Goal: Task Accomplishment & Management: Manage account settings

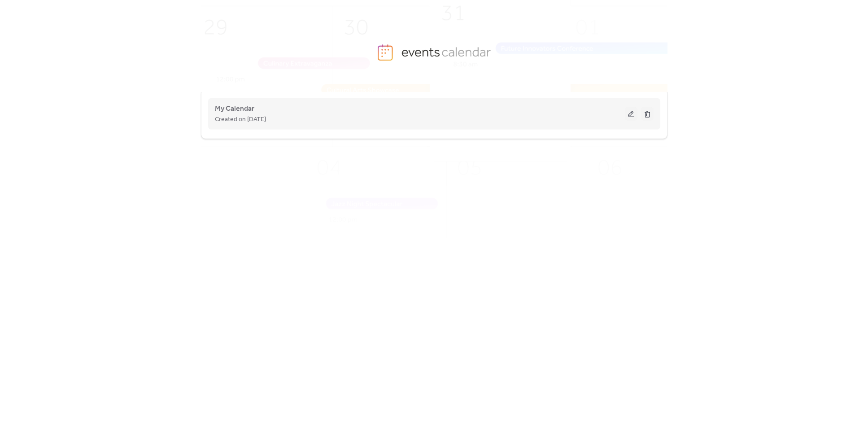
click at [403, 109] on div "My Calendar Created on [DATE]" at bounding box center [420, 114] width 410 height 22
click at [628, 112] on button at bounding box center [631, 113] width 13 height 13
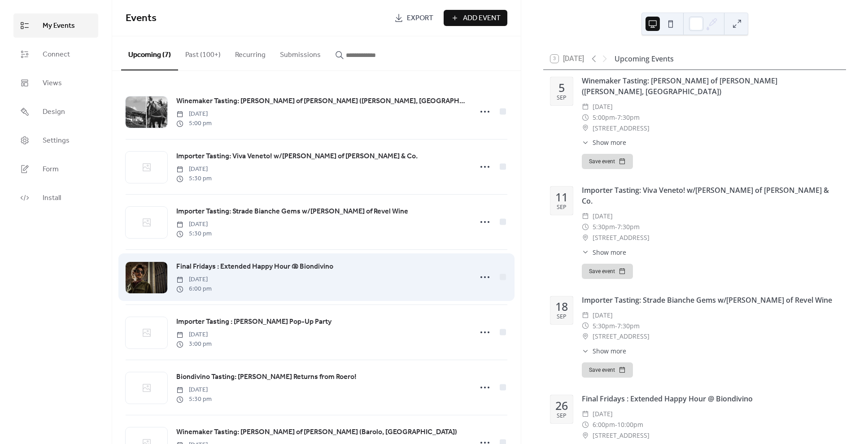
scroll to position [39, 0]
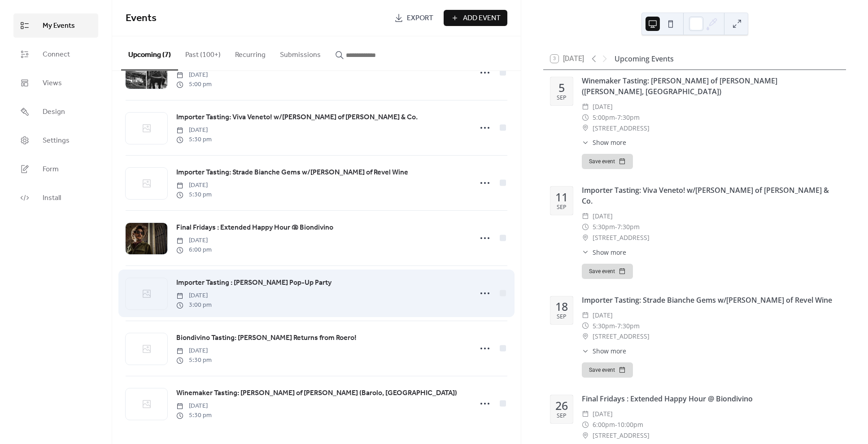
click at [289, 280] on span "Importer Tasting : [PERSON_NAME] Pop-Up Party" at bounding box center [253, 283] width 155 height 11
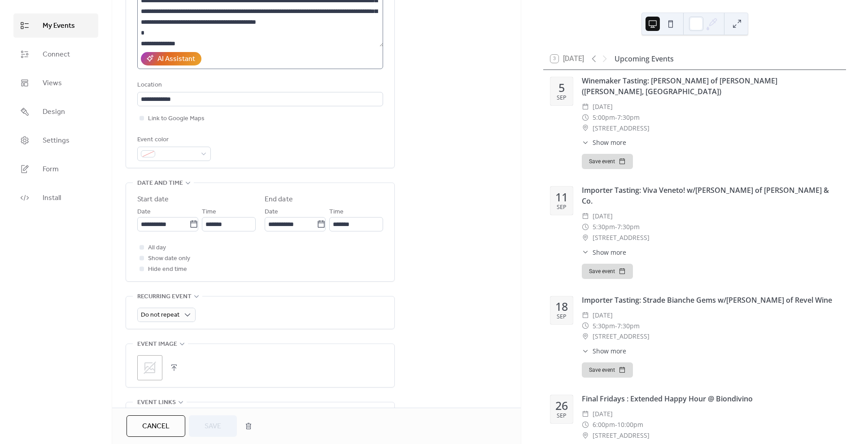
scroll to position [43, 0]
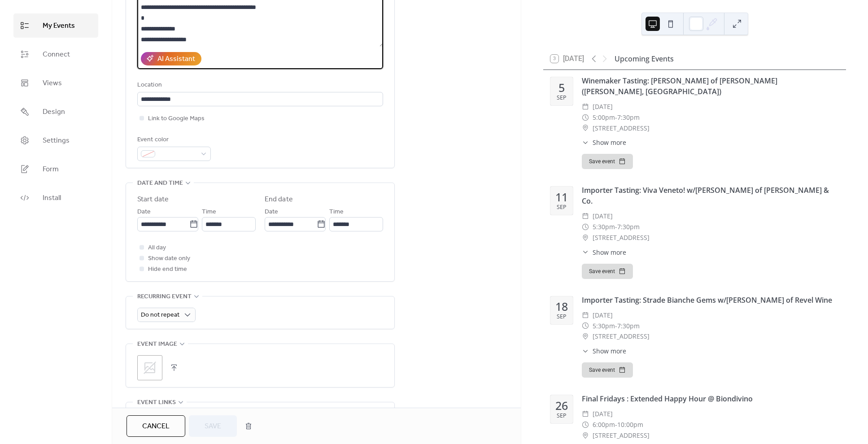
drag, startPoint x: 151, startPoint y: 39, endPoint x: 134, endPoint y: 39, distance: 17.5
click at [134, 39] on div "**********" at bounding box center [260, 45] width 268 height 246
type textarea "**********"
click at [213, 419] on button "Save" at bounding box center [213, 427] width 48 height 22
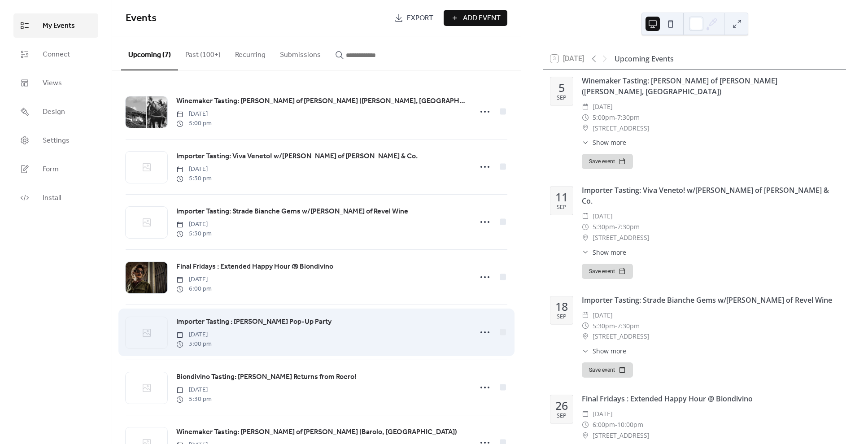
click at [223, 315] on div "Importer Tasting : [PERSON_NAME] Pop-Up Party [DATE] 3:00 pm" at bounding box center [317, 332] width 382 height 55
click at [221, 319] on span "Importer Tasting : [PERSON_NAME] Pop-Up Party" at bounding box center [253, 322] width 155 height 11
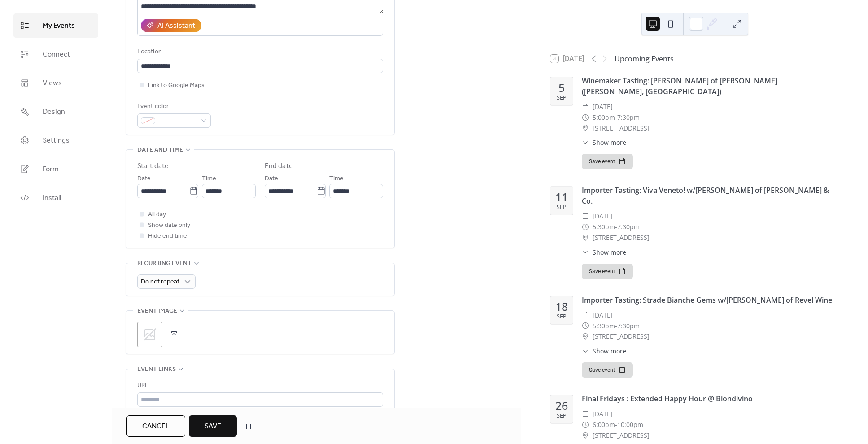
scroll to position [0, 0]
type input "**********"
click at [154, 335] on icon at bounding box center [150, 334] width 13 height 13
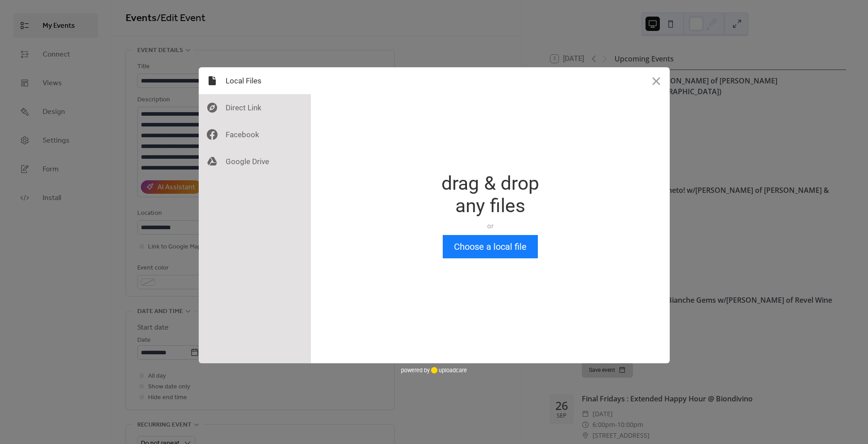
scroll to position [0, 0]
click at [461, 247] on button "Choose a local file" at bounding box center [490, 246] width 95 height 23
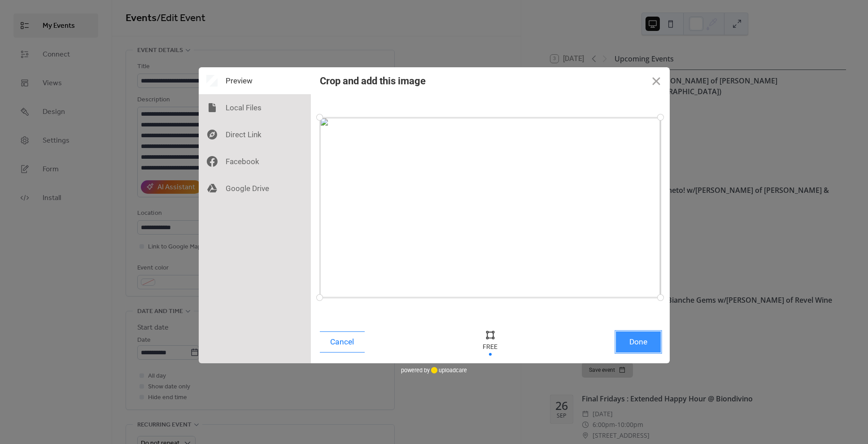
click at [631, 343] on button "Done" at bounding box center [638, 342] width 45 height 21
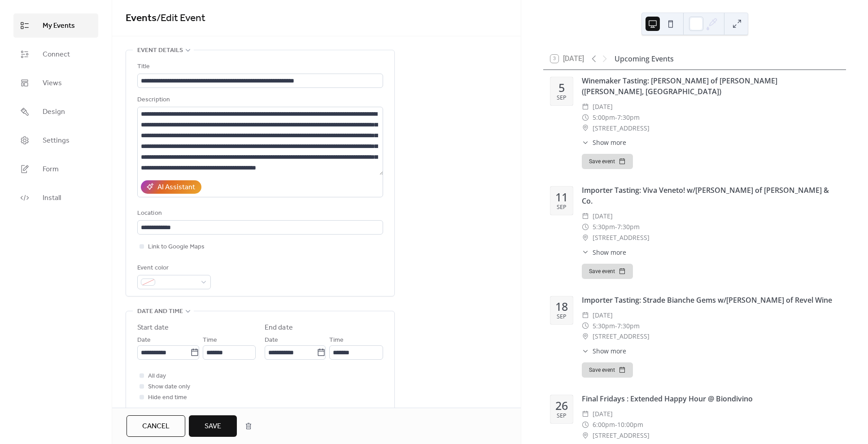
click at [210, 430] on span "Save" at bounding box center [213, 426] width 17 height 11
